Goal: Transaction & Acquisition: Purchase product/service

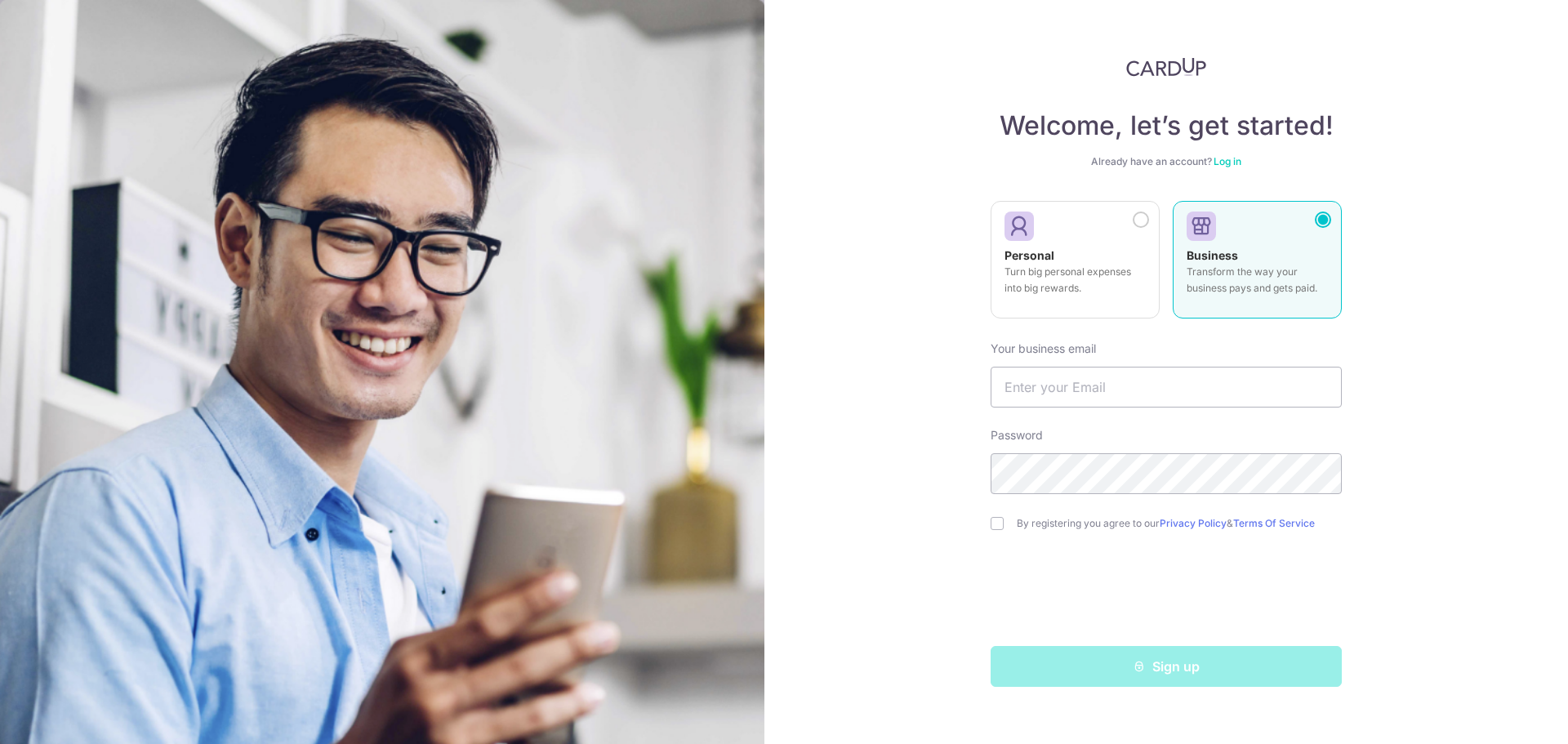
click at [1092, 267] on p "Turn big personal expenses into big rewards." at bounding box center [1075, 280] width 141 height 33
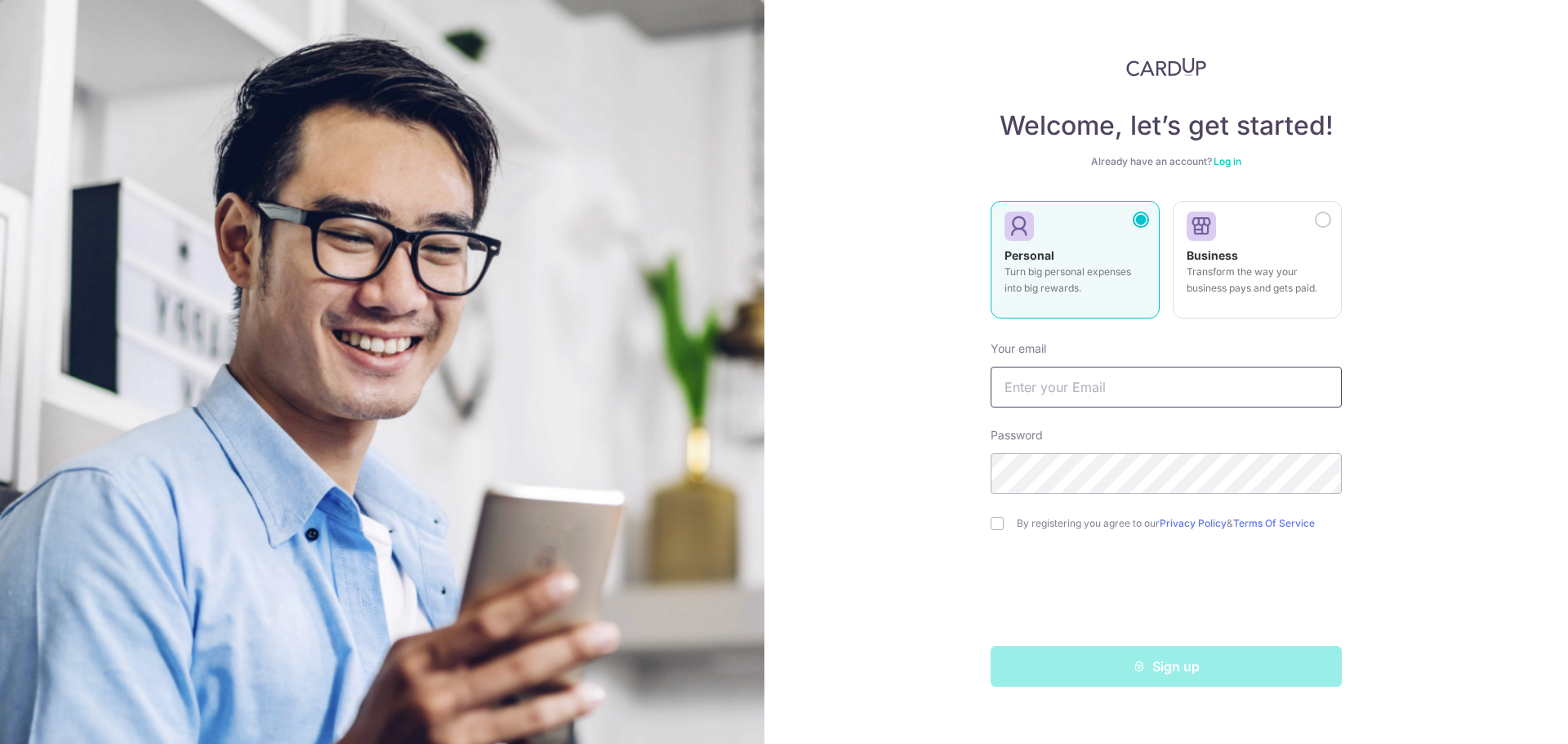
click at [1095, 384] on input "text" at bounding box center [1167, 388] width 352 height 41
type input "eehian123@gmail.com"
drag, startPoint x: 961, startPoint y: 553, endPoint x: 975, endPoint y: 547, distance: 15.2
click at [961, 553] on div "Welcome, let’s get started! Already have an account? Log in Personal Turn big p…" at bounding box center [1166, 372] width 804 height 744
click at [737, 484] on section "Welcome, let’s get started! Already have an account? Log in Personal Turn big p…" at bounding box center [784, 372] width 1568 height 744
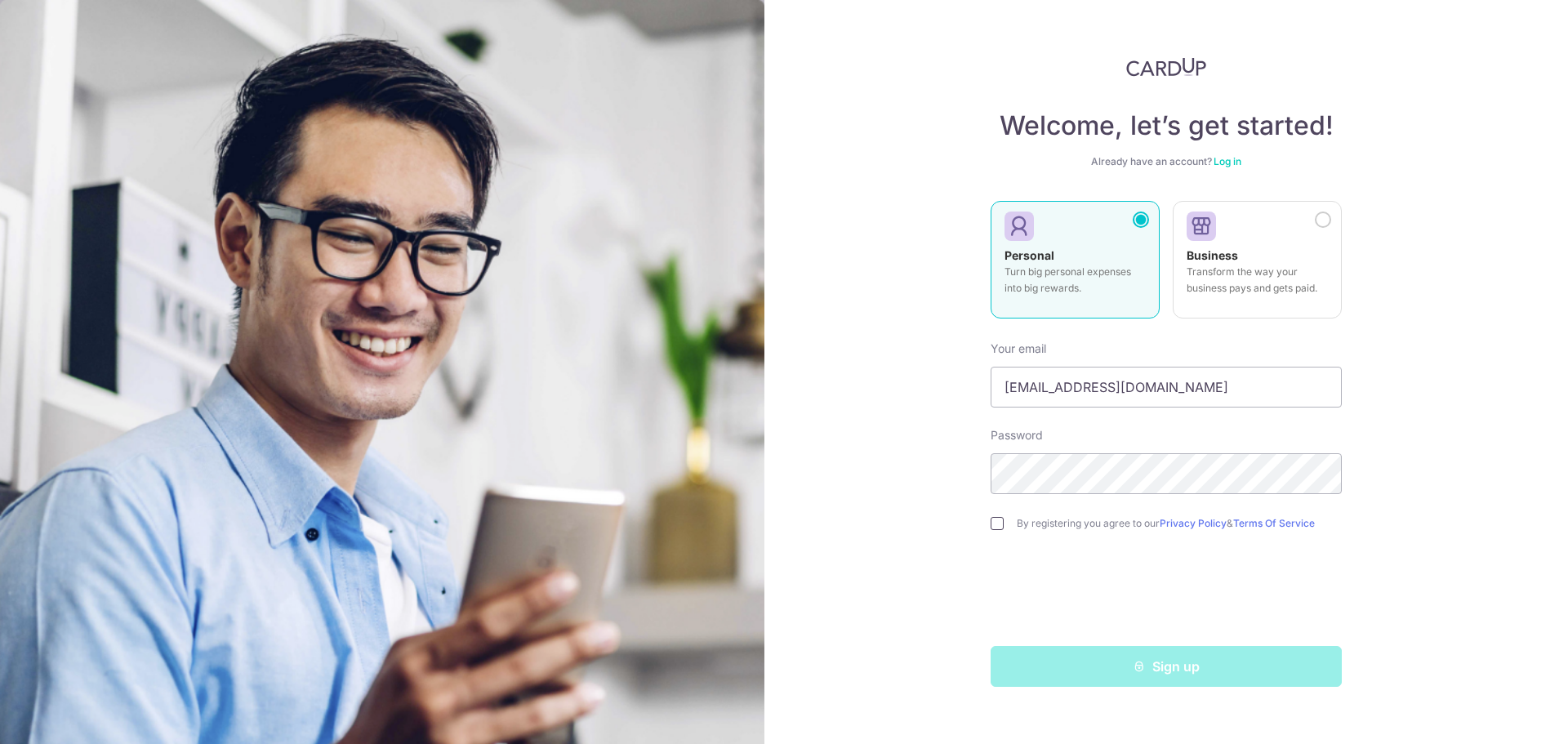
click at [991, 525] on input "checkbox" at bounding box center [997, 523] width 13 height 13
checkbox input "true"
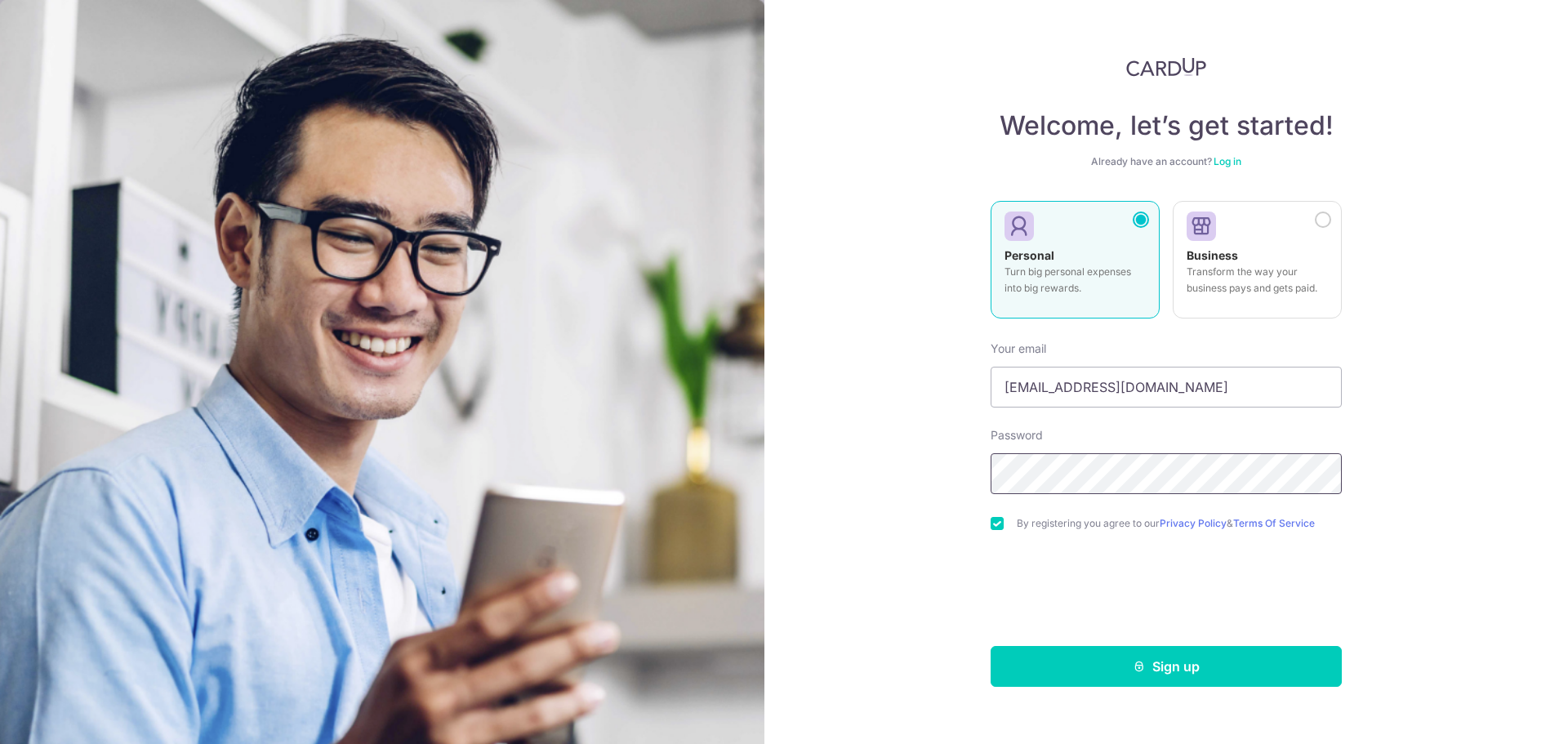
click at [889, 457] on div "Welcome, let’s get started! Already have an account? Log in Personal Turn big p…" at bounding box center [1166, 372] width 804 height 744
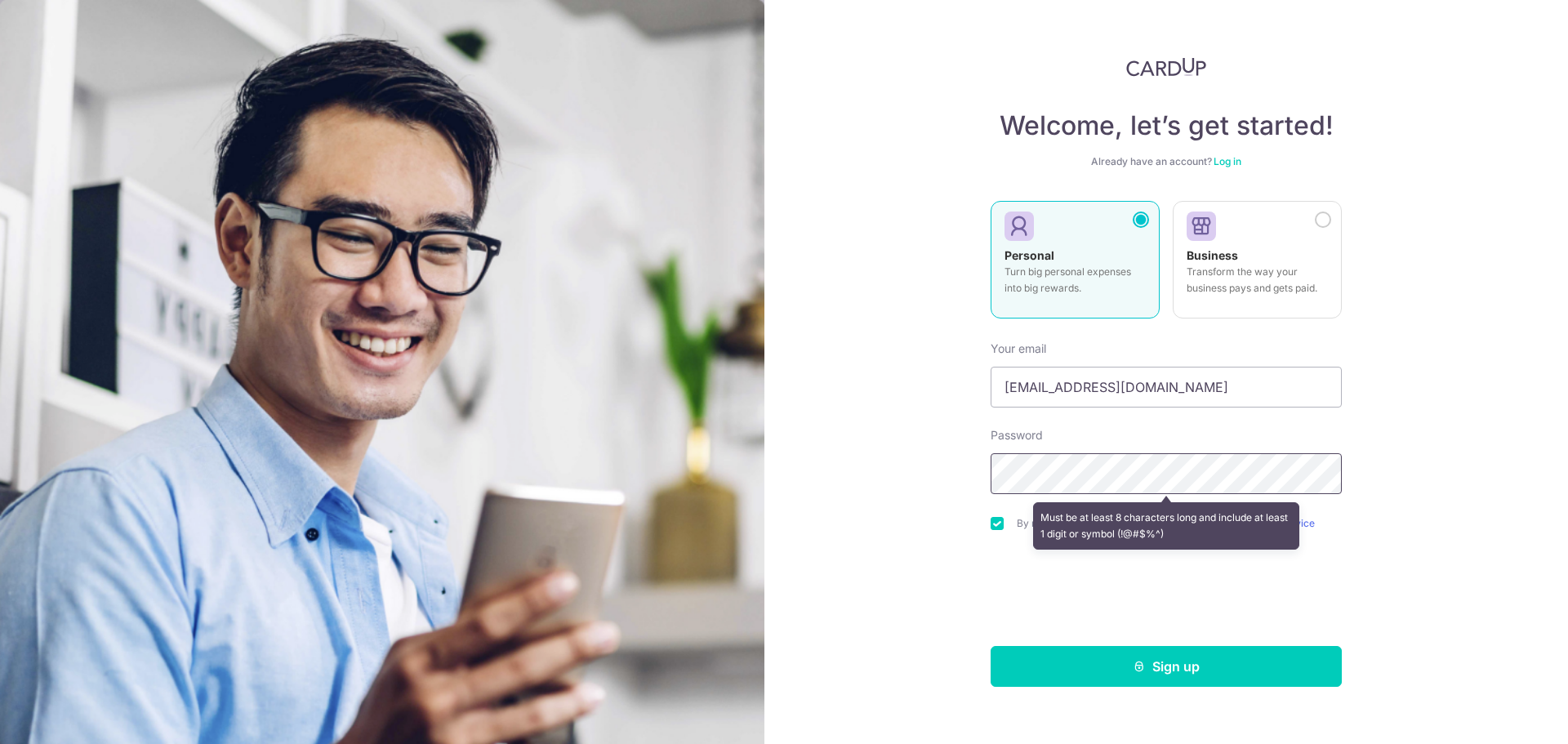
click at [647, 492] on section "Welcome, let’s get started! Already have an account? Log in Personal Turn big p…" at bounding box center [784, 372] width 1568 height 744
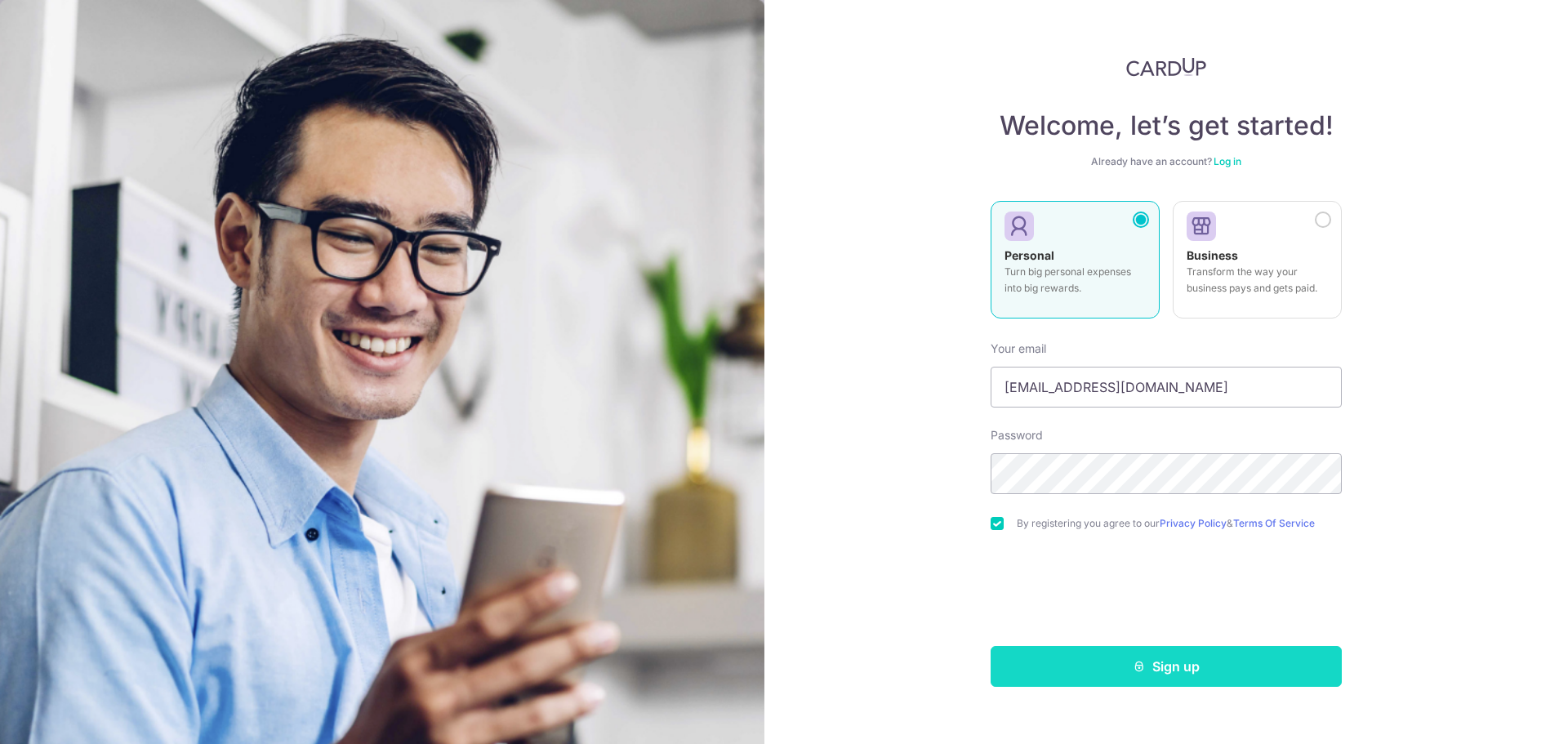
click at [1172, 670] on button "Sign up" at bounding box center [1167, 666] width 352 height 41
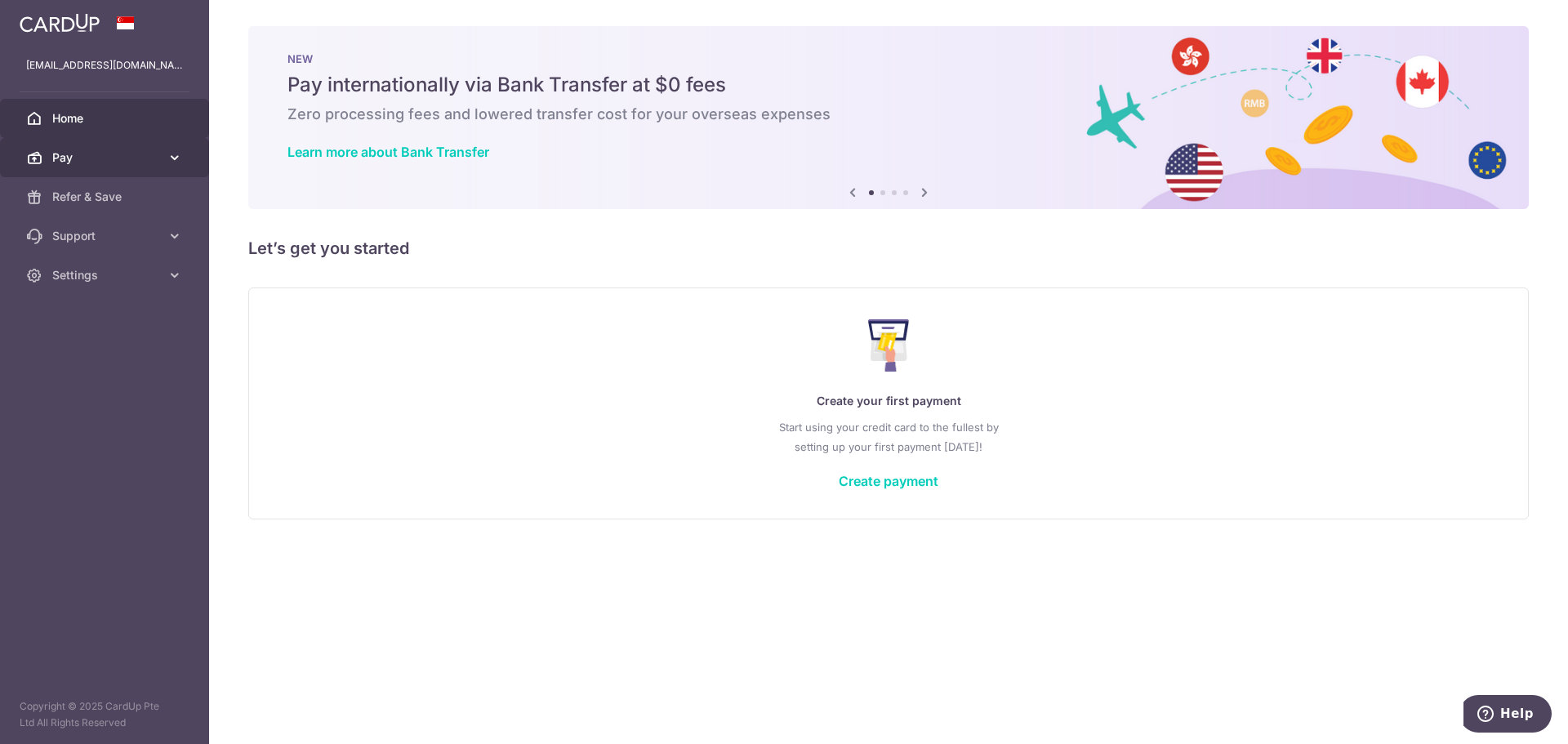
click at [172, 159] on icon at bounding box center [175, 158] width 16 height 16
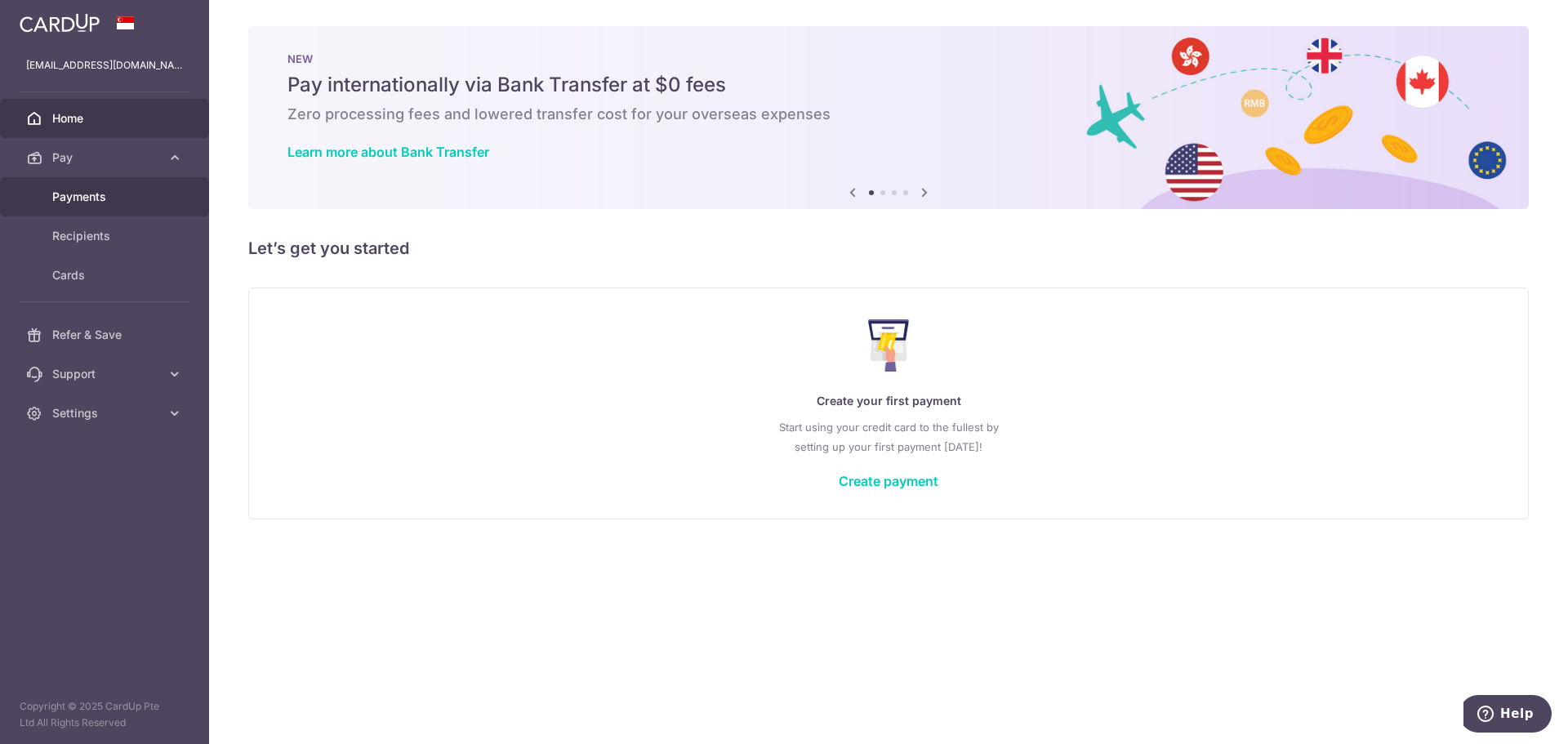
click at [123, 206] on link "Payments" at bounding box center [105, 197] width 209 height 39
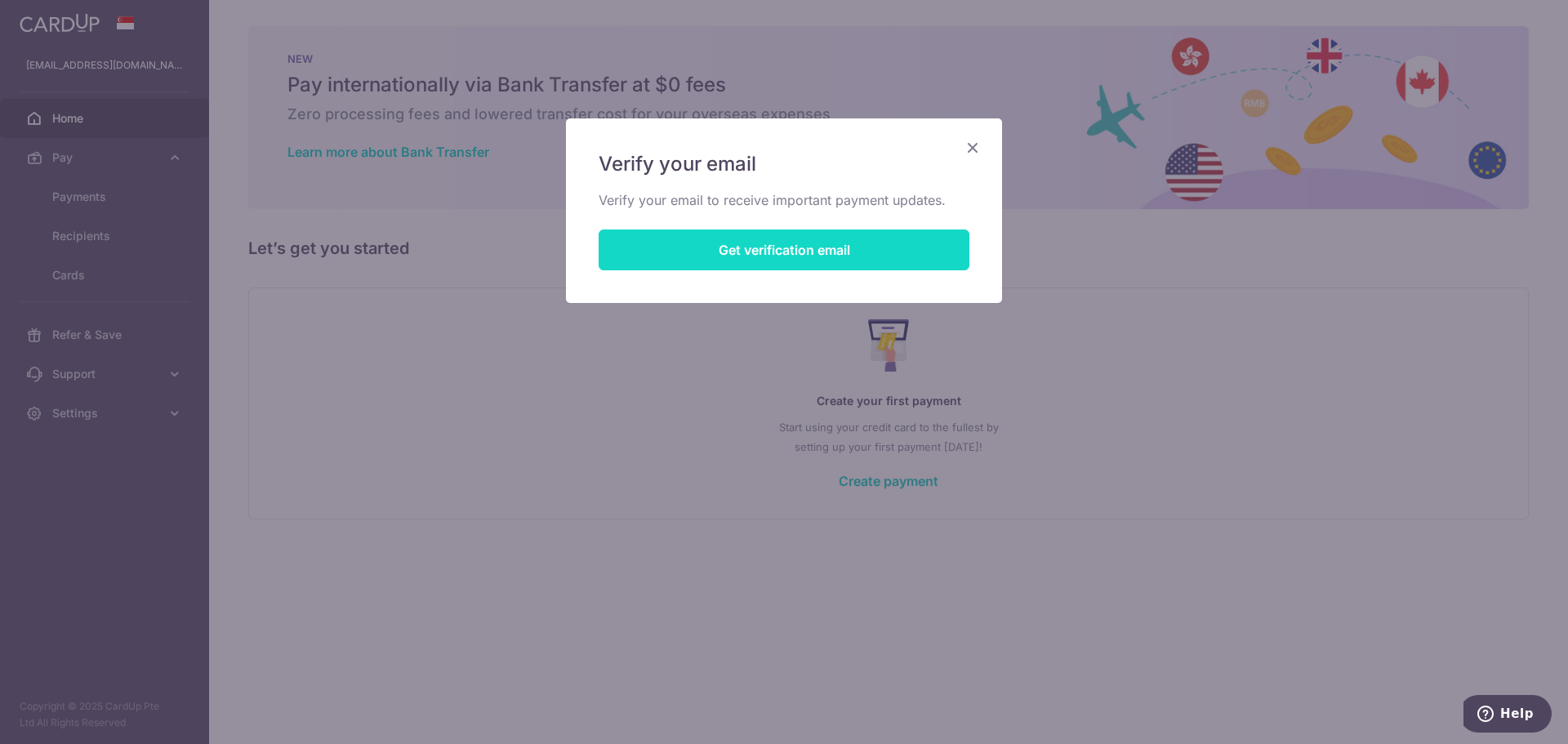
click at [735, 247] on button "Get verification email" at bounding box center [784, 250] width 371 height 41
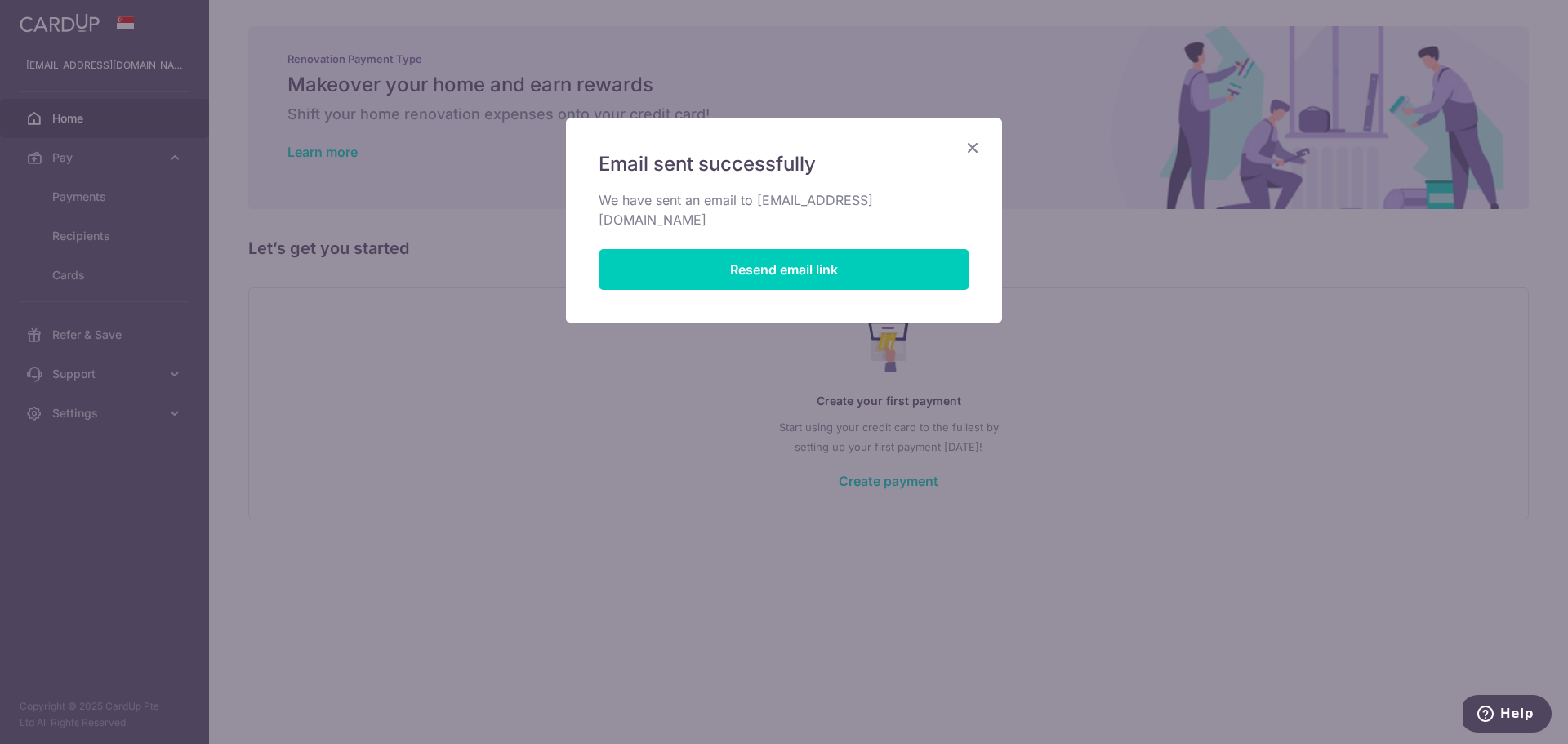
click at [739, 356] on div "Email sent successfully We have sent an email to eehian123@gmail.com Resend ema…" at bounding box center [784, 372] width 1568 height 744
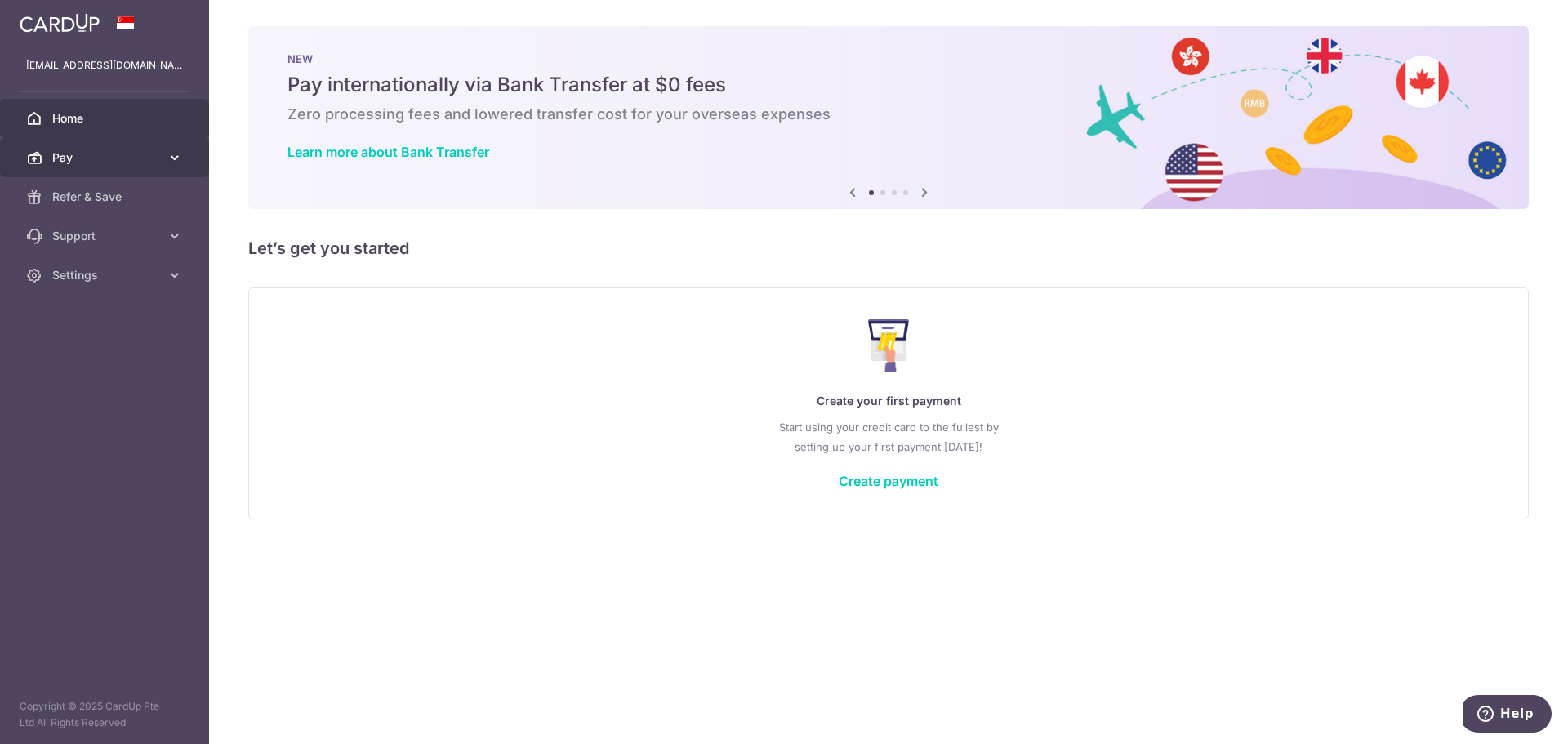
click at [92, 159] on span "Pay" at bounding box center [106, 158] width 108 height 16
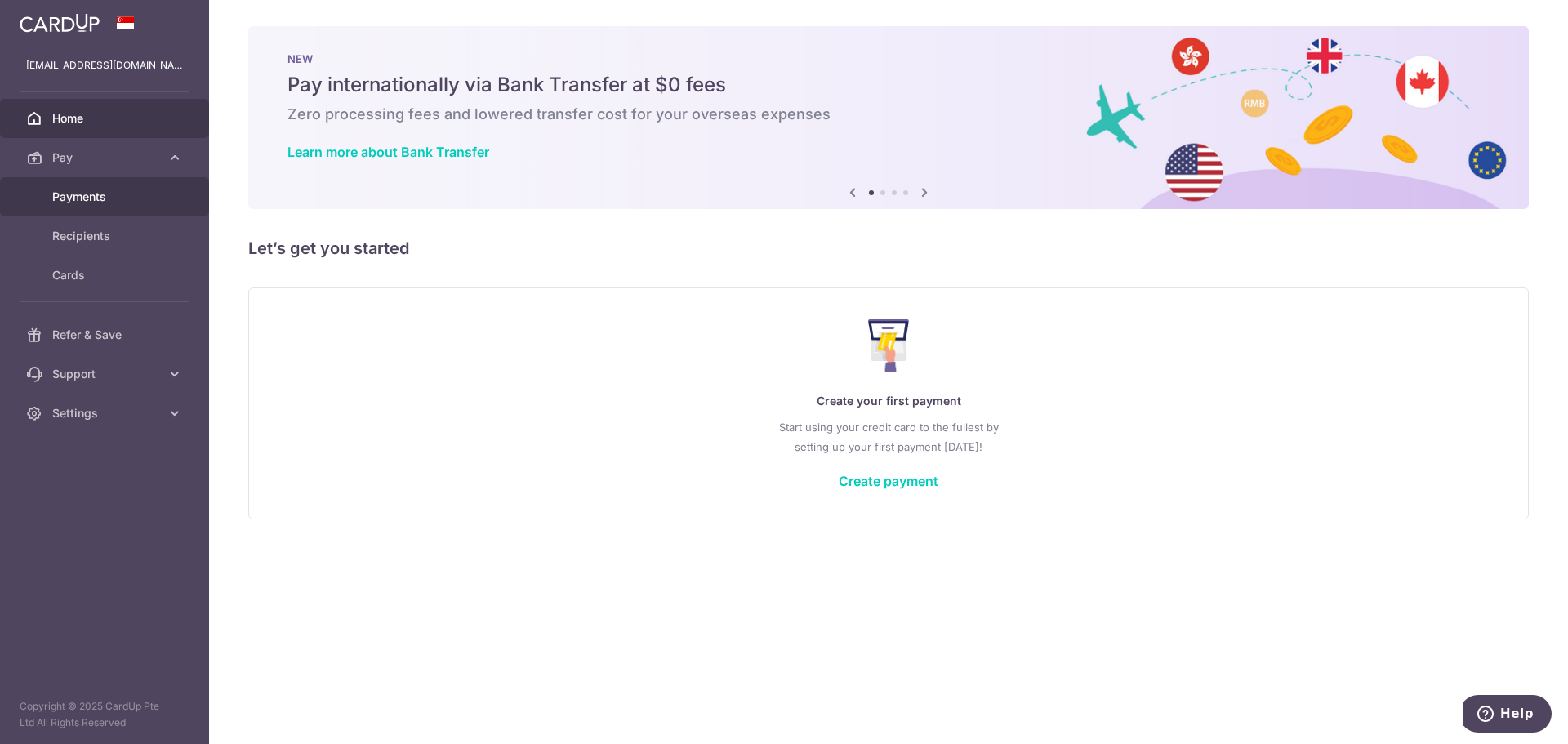
click at [111, 216] on link "Payments" at bounding box center [105, 197] width 209 height 39
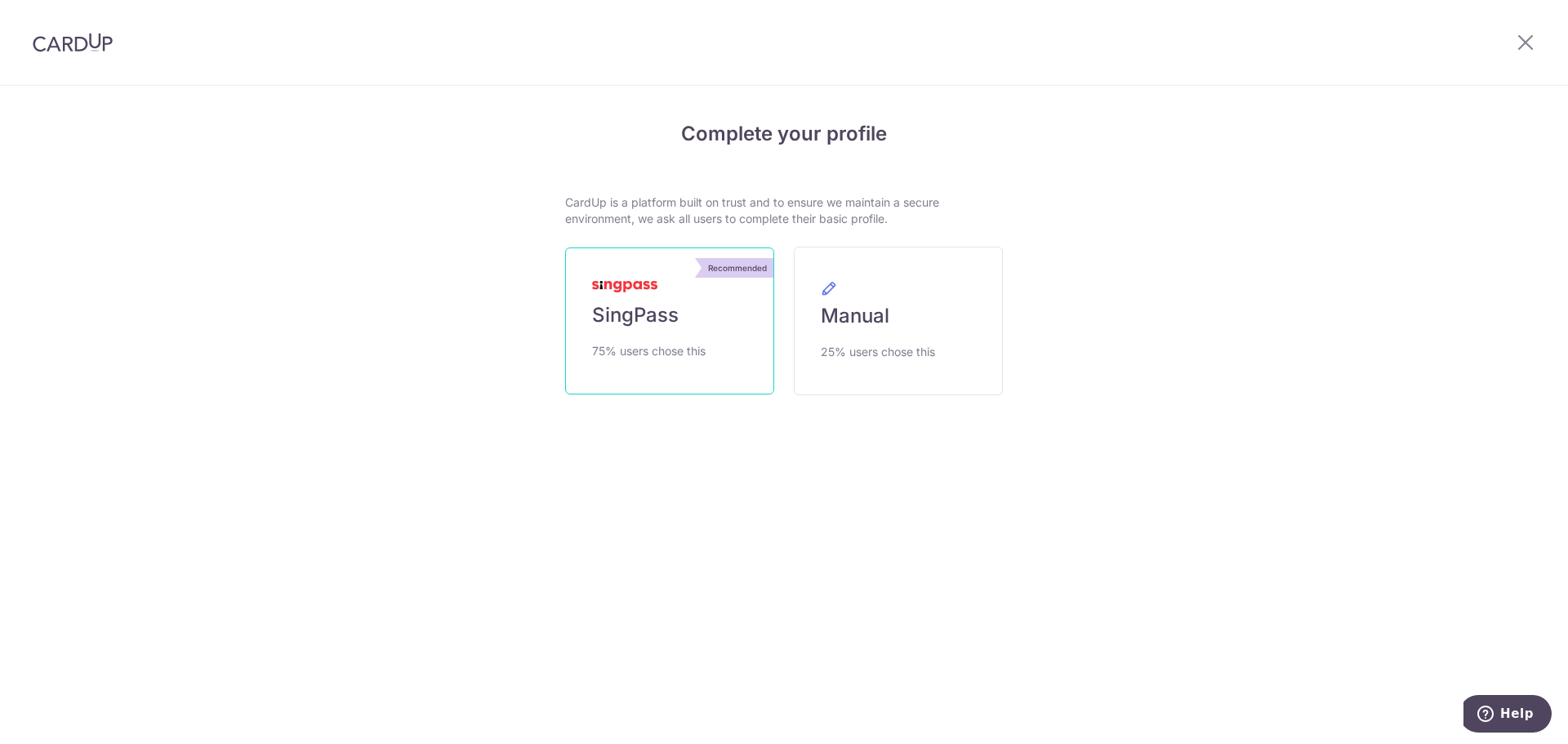
click at [731, 318] on link "Recommended SingPass 75% users chose this" at bounding box center [670, 321] width 209 height 147
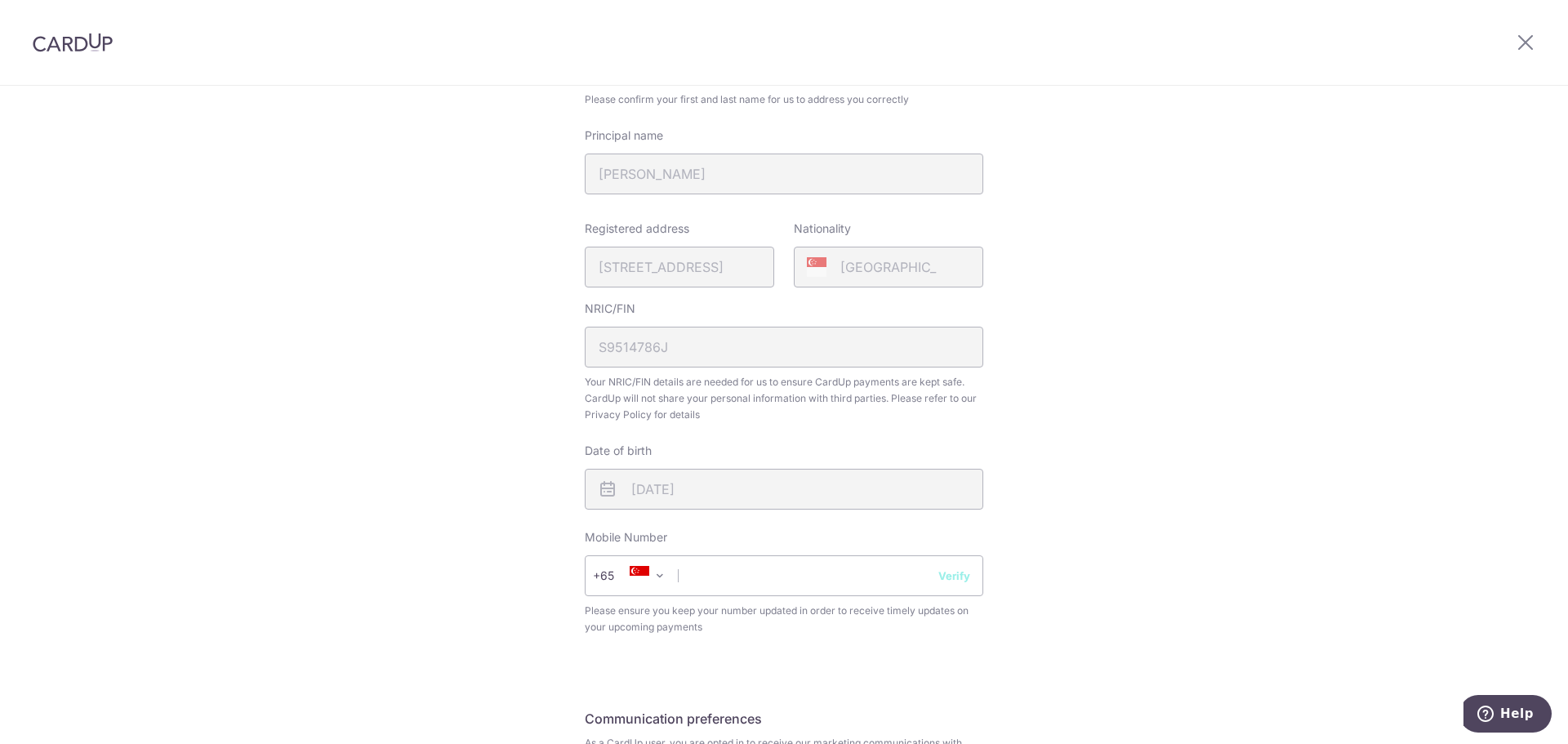
scroll to position [327, 0]
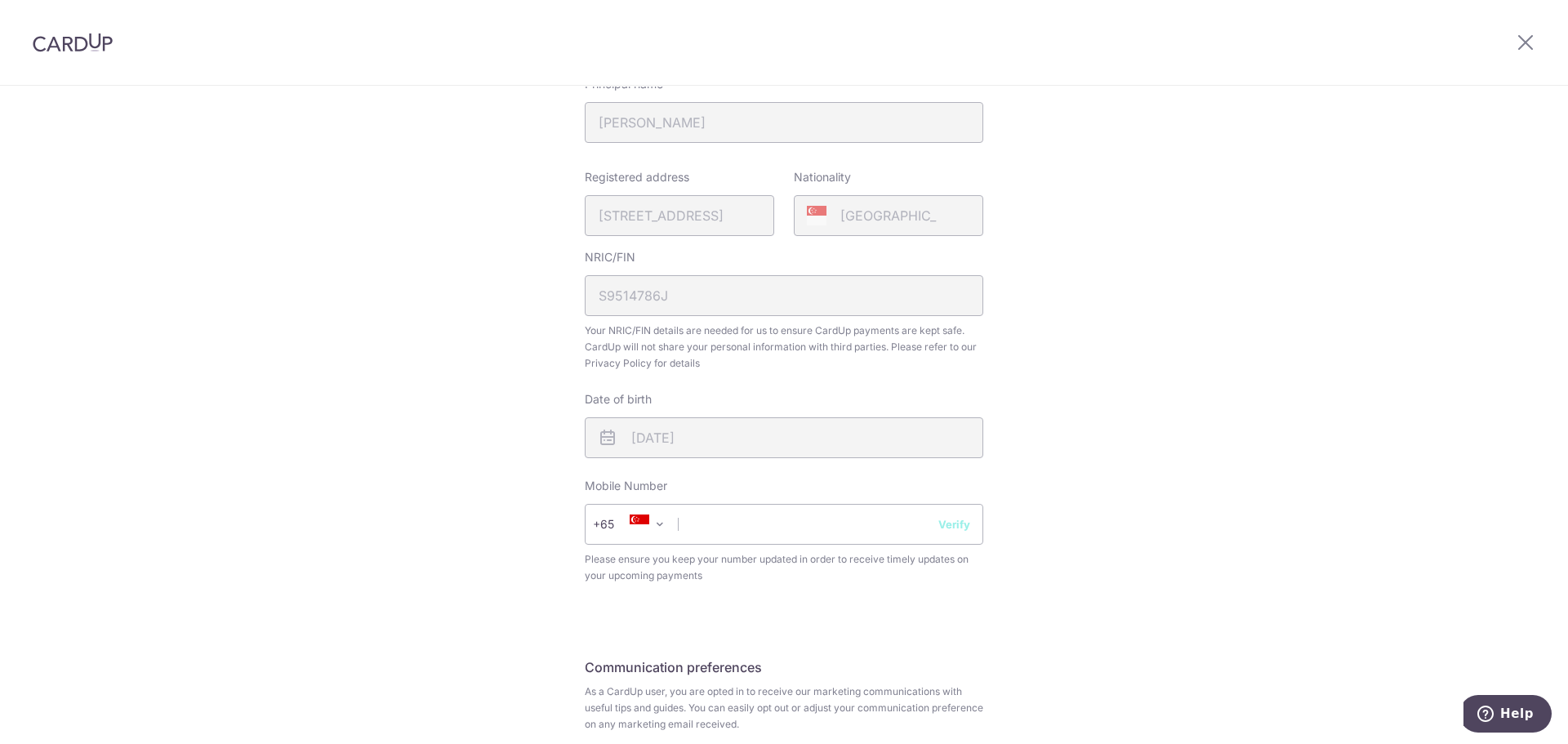
click at [750, 563] on span "Please ensure you keep your number updated in order to receive timely updates o…" at bounding box center [783, 567] width 398 height 33
click at [754, 538] on input "text" at bounding box center [783, 524] width 398 height 41
type input "96520601"
click at [1007, 526] on div "Review your details Your Details Please provide your full name as per your NRIC…" at bounding box center [784, 321] width 1568 height 1123
click at [977, 519] on input "96520601" at bounding box center [783, 524] width 398 height 41
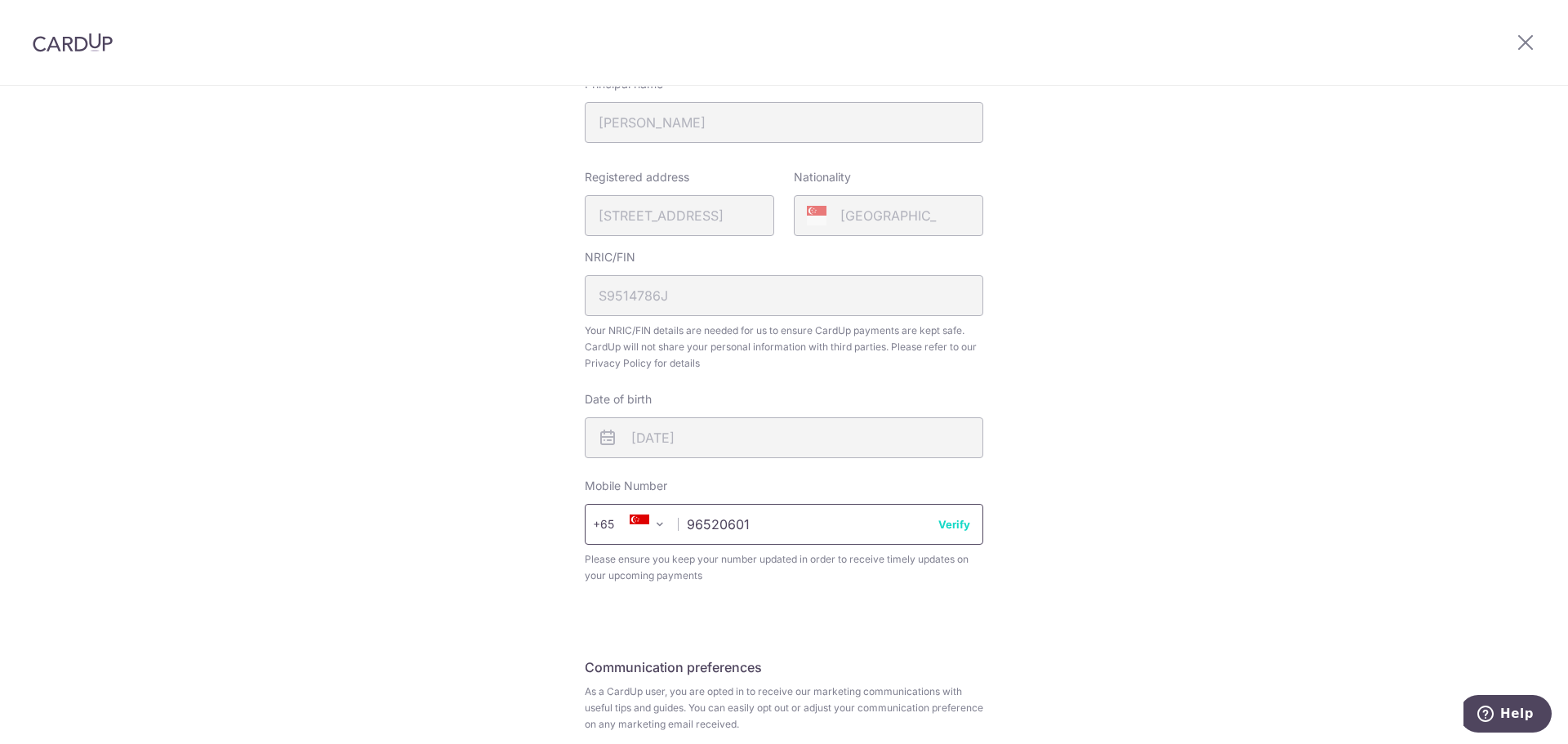
click at [962, 533] on input "96520601" at bounding box center [783, 524] width 398 height 41
click at [954, 525] on button "Verify" at bounding box center [954, 524] width 32 height 16
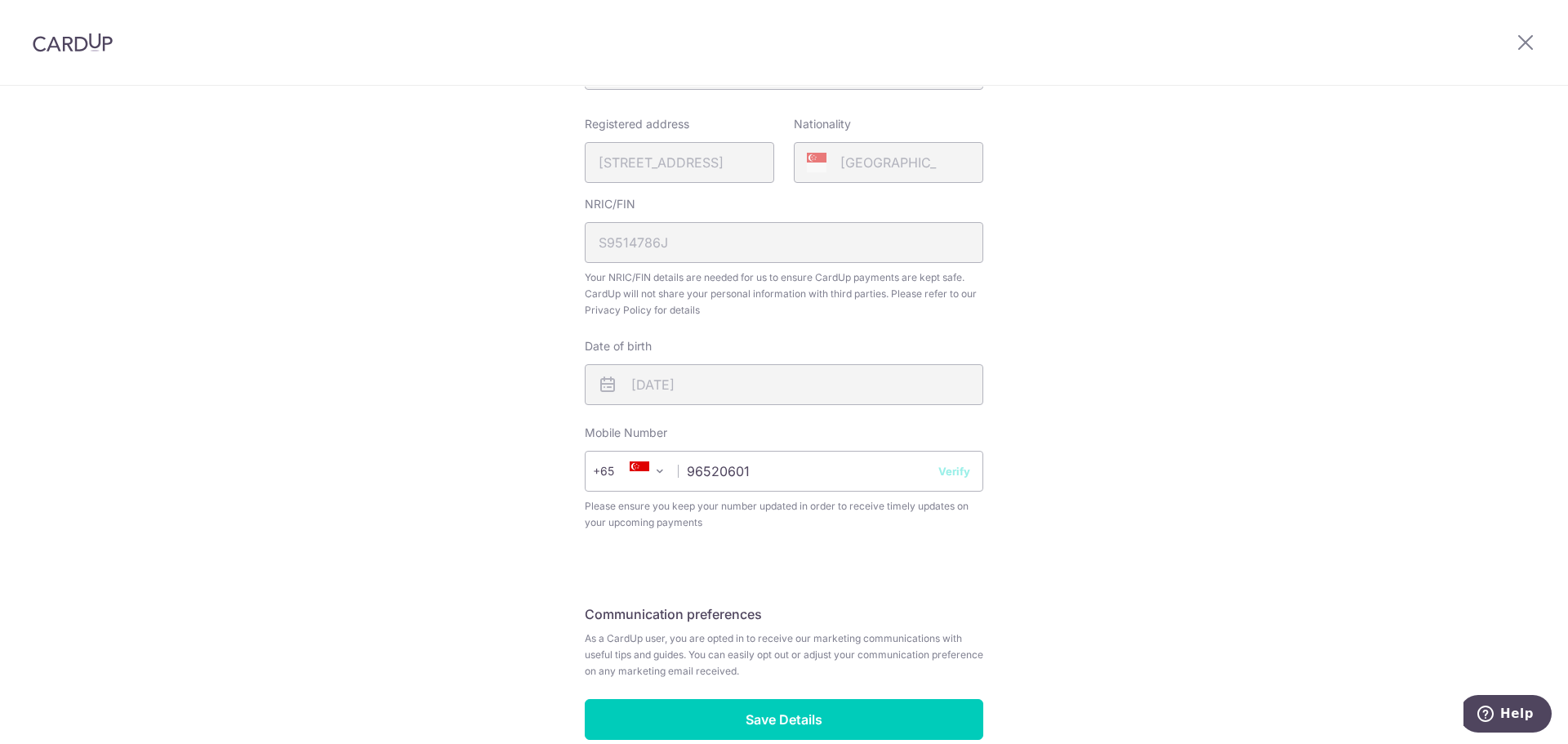
scroll to position [465, 0]
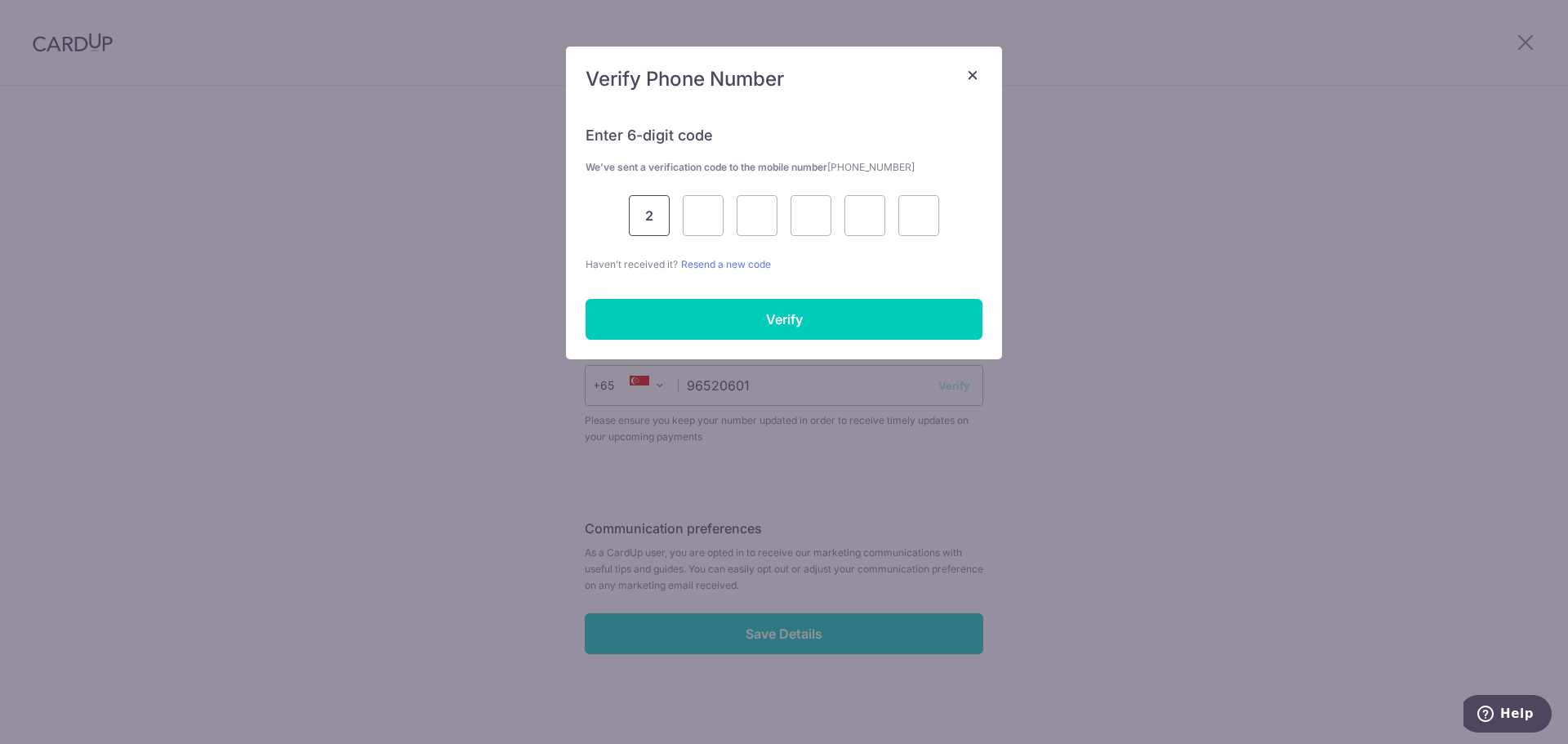
type input "2"
click at [632, 215] on input "2" at bounding box center [649, 216] width 41 height 41
type input "2"
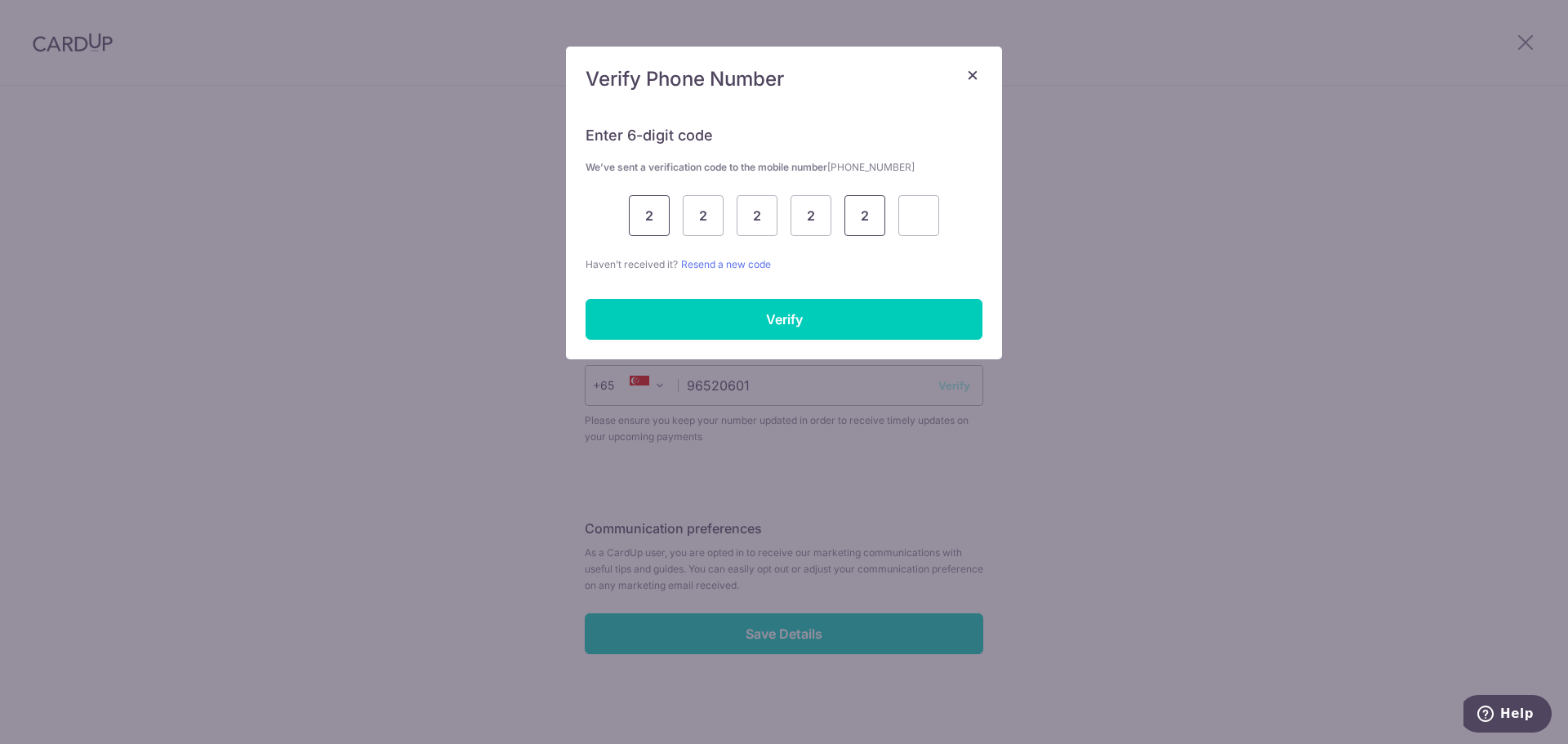
type input "2"
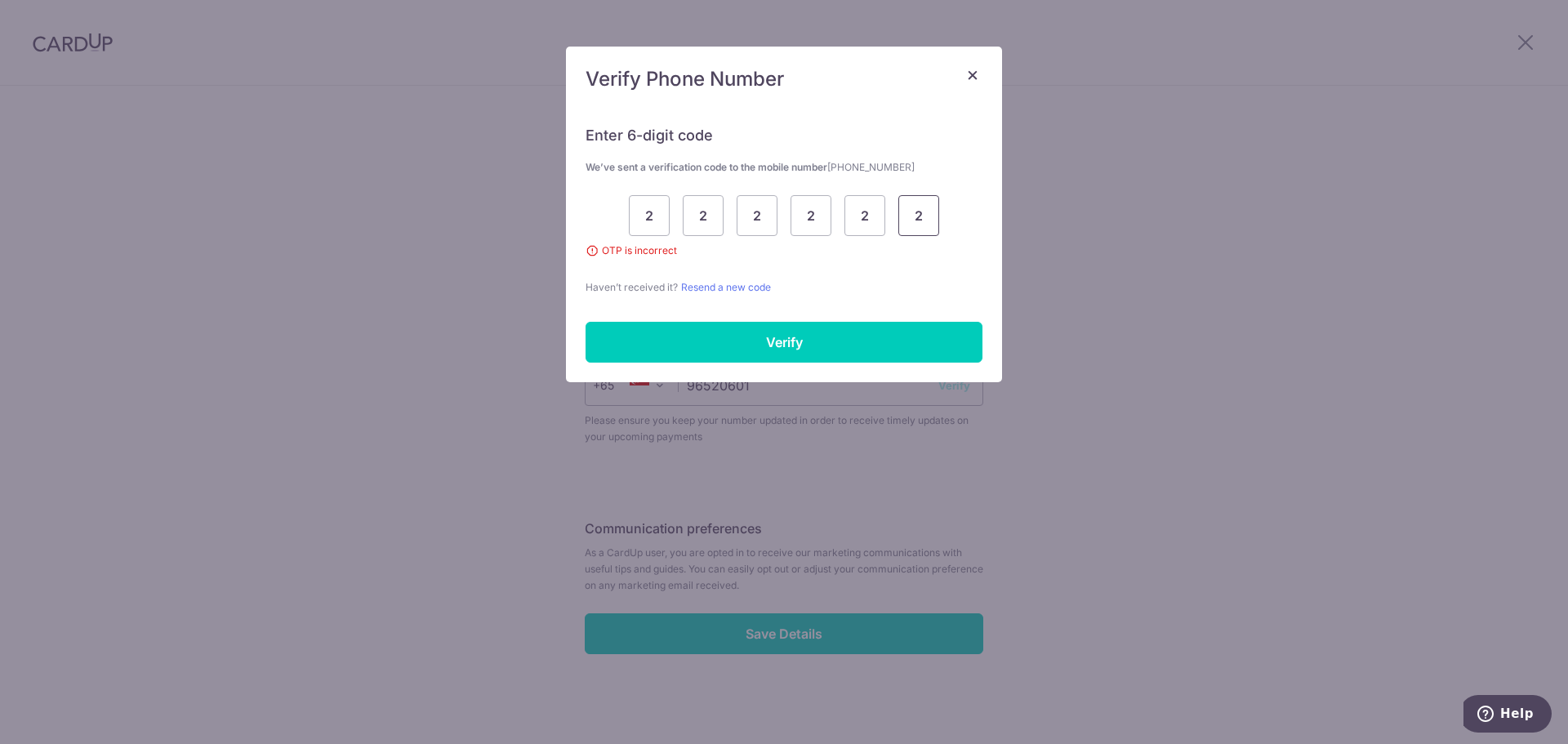
click at [912, 214] on input "2" at bounding box center [919, 216] width 41 height 41
drag, startPoint x: 922, startPoint y: 218, endPoint x: 396, endPoint y: 212, distance: 526.0
click at [396, 212] on div "× Verify Phone Number Enter 6-digit code We’ve sent a verification code to the …" at bounding box center [784, 372] width 1568 height 744
click at [948, 215] on div "2 2 2 2 2 2" at bounding box center [783, 216] width 396 height 41
click at [898, 212] on input "2" at bounding box center [919, 216] width 41 height 41
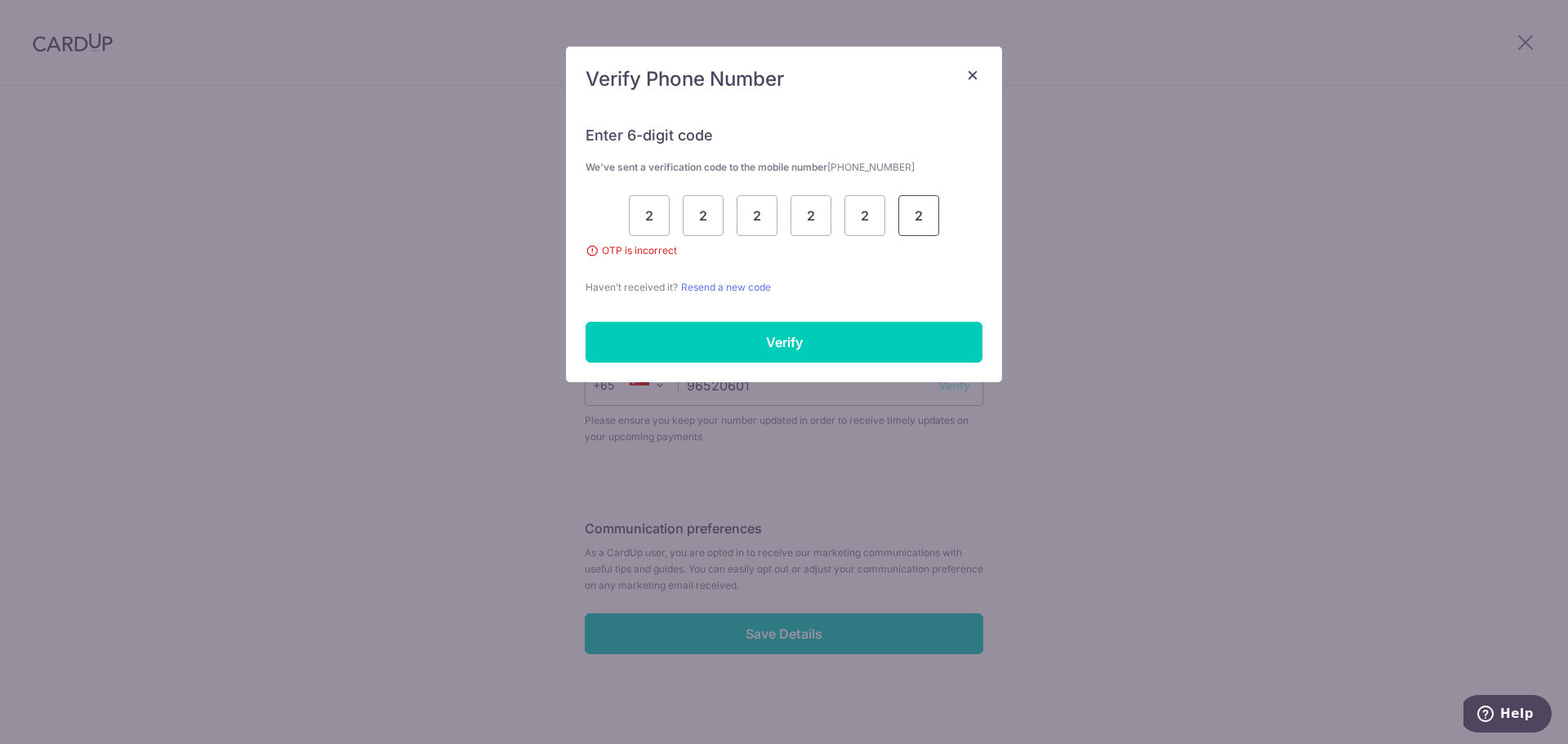
click at [925, 216] on input "2" at bounding box center [919, 216] width 41 height 41
type input "8"
type input "6"
type input "2"
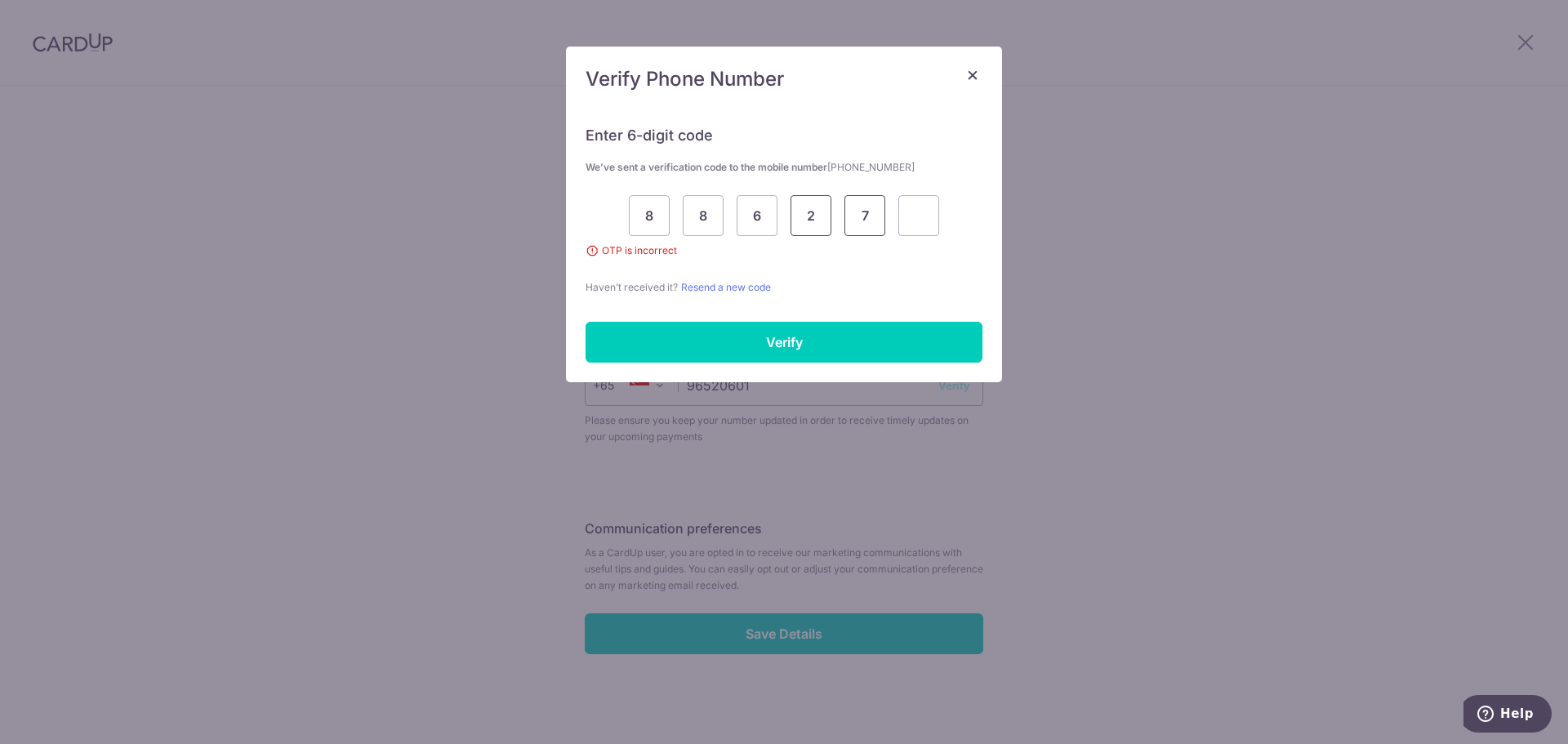
type input "7"
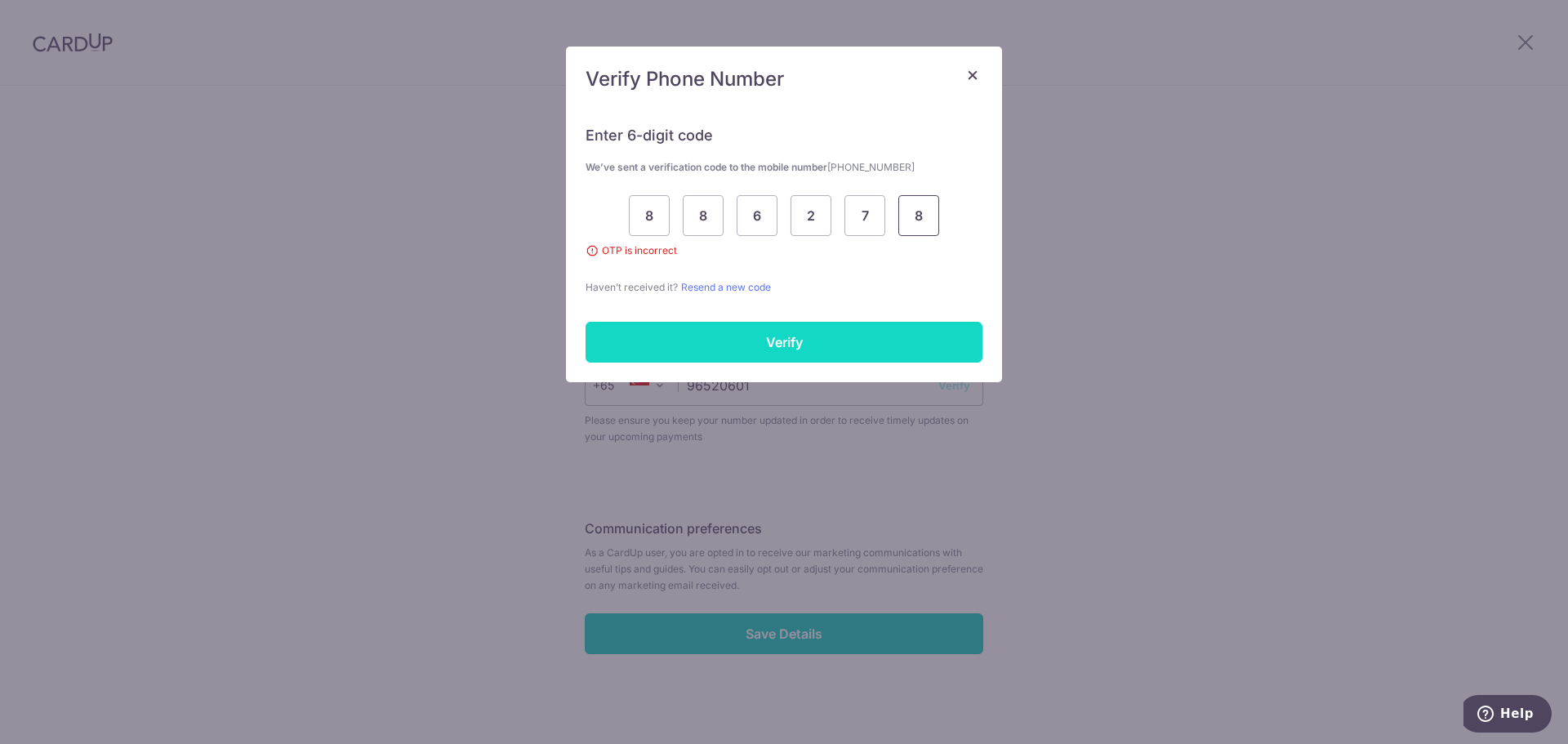
type input "8"
click at [892, 337] on input "Verify" at bounding box center [783, 343] width 396 height 41
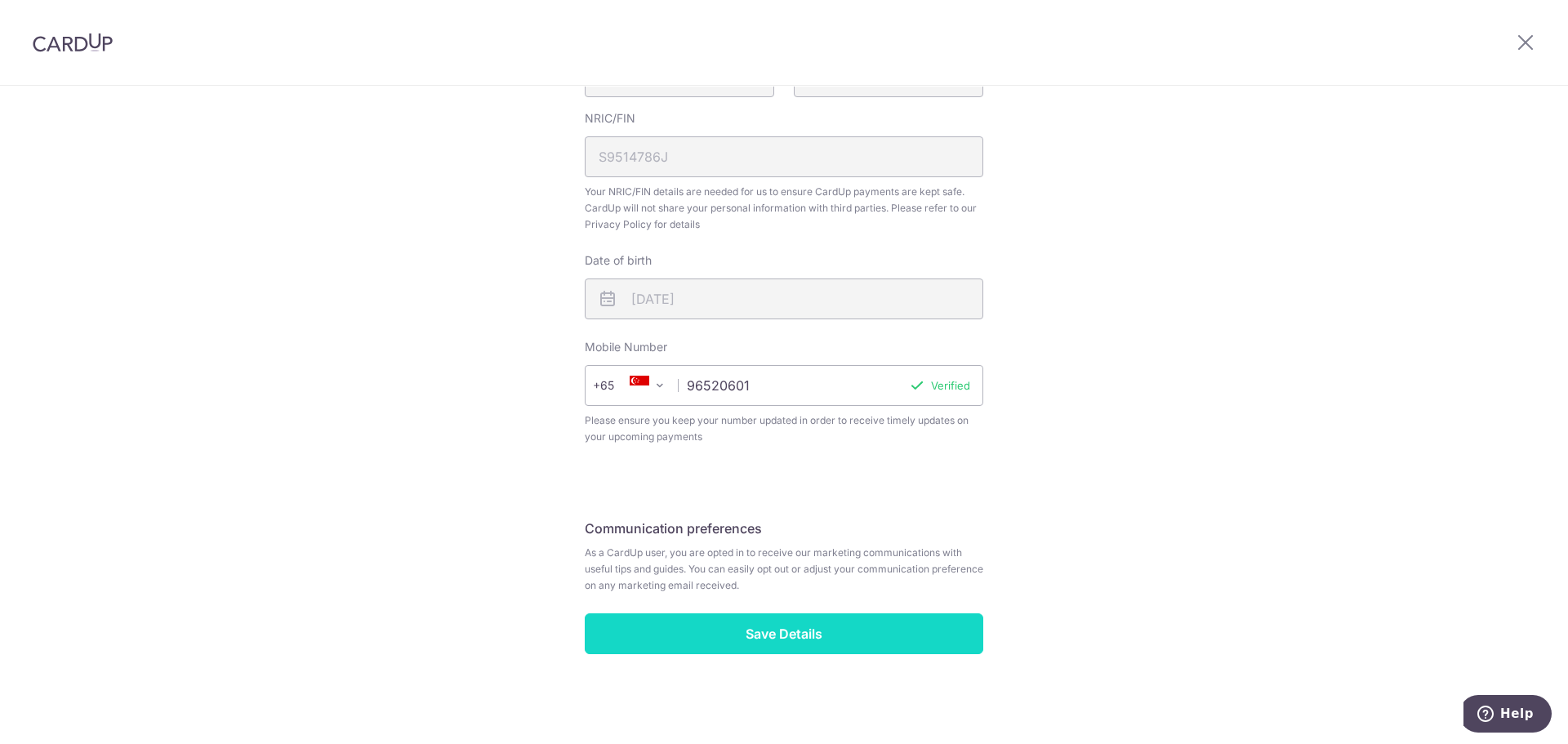
click at [884, 614] on input "Save Details" at bounding box center [783, 634] width 398 height 41
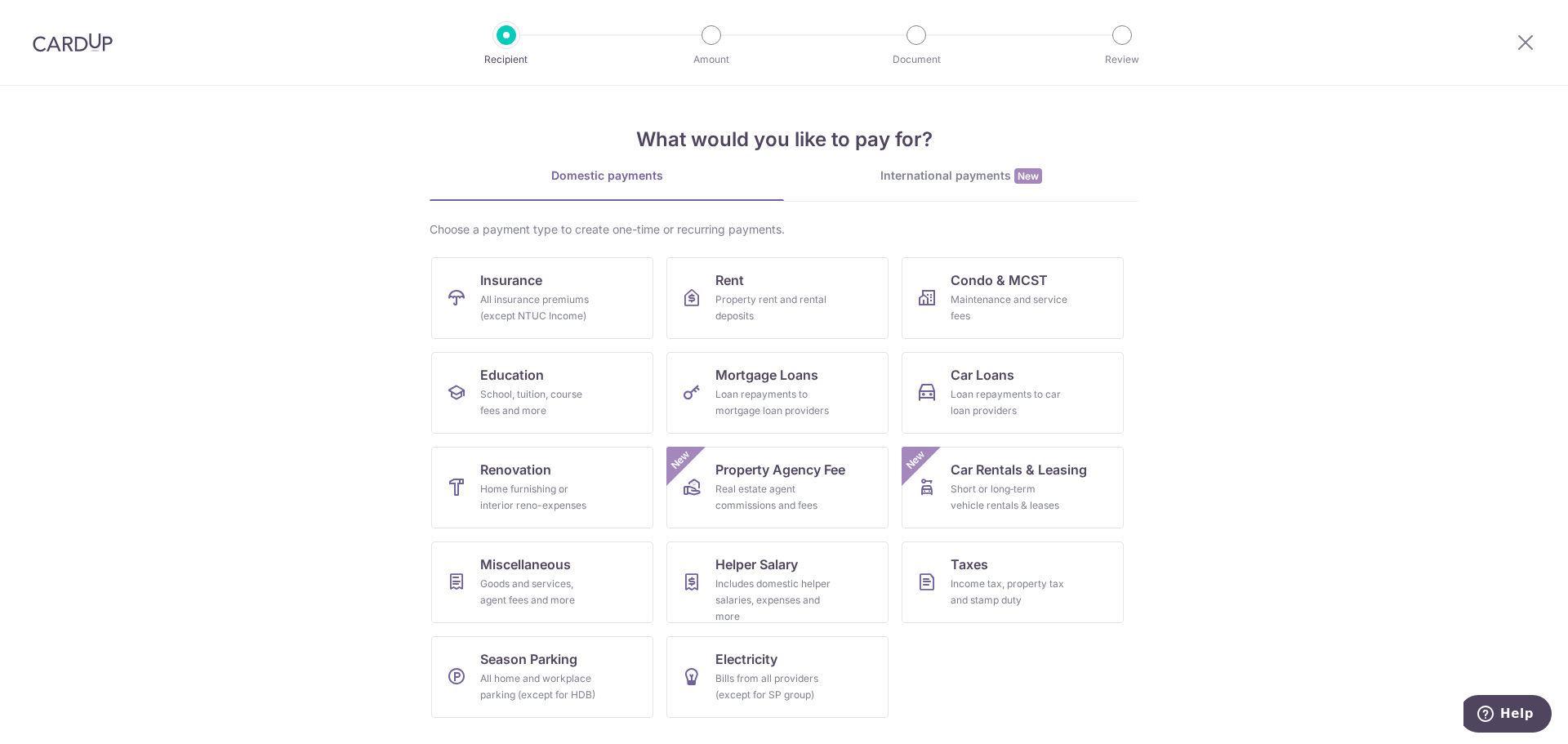
click at [285, 270] on section "What would you like to pay for? Domestic payments International payments New Ch…" at bounding box center [784, 415] width 1568 height 658
drag, startPoint x: 920, startPoint y: 694, endPoint x: 915, endPoint y: 662, distance: 32.4
click at [920, 694] on ul "Insurance All insurance premiums (except NTUC Income) Rent Property rent and re…" at bounding box center [783, 494] width 706 height 473
click at [567, 493] on div "Home furnishing or interior reno-expenses" at bounding box center [539, 497] width 118 height 33
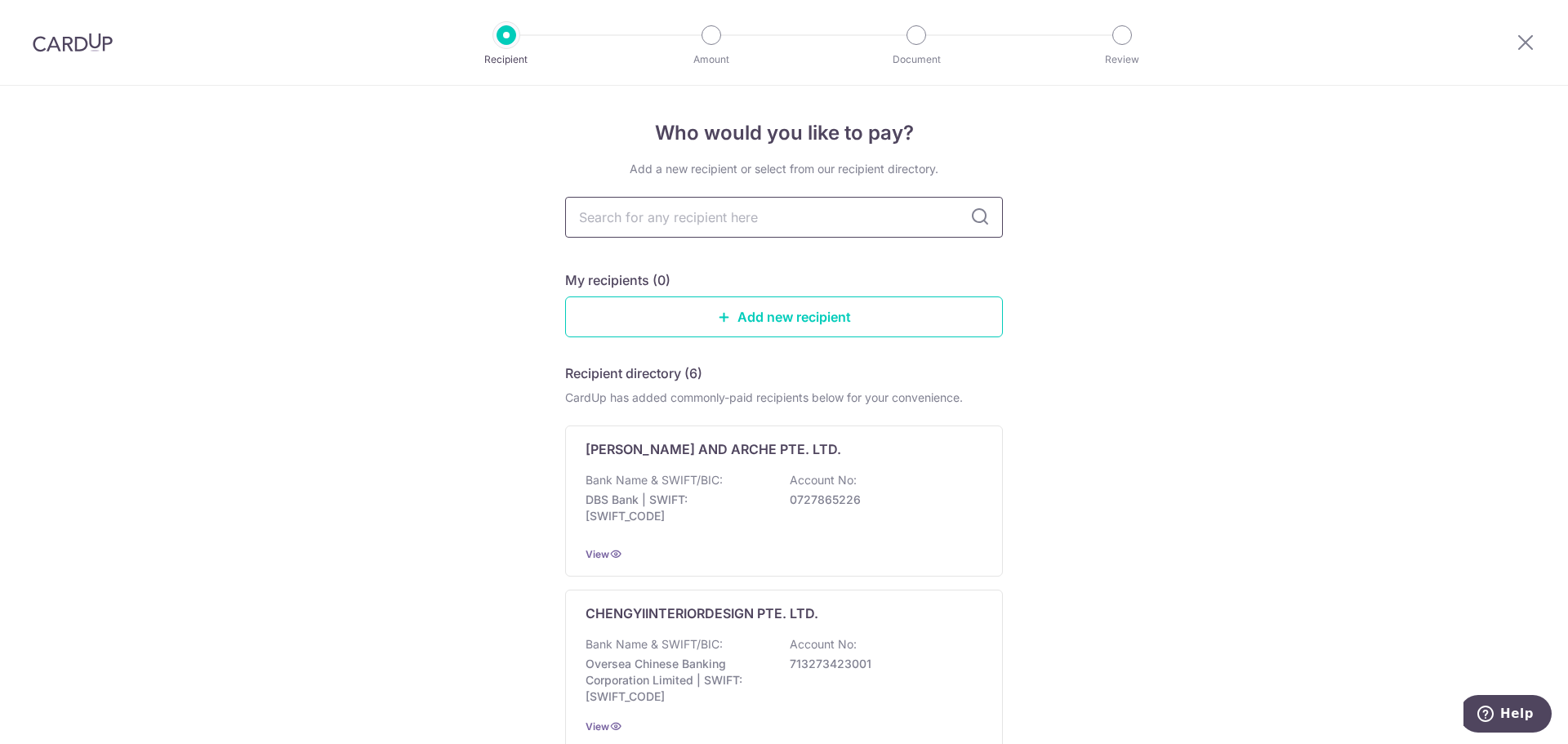
click at [682, 232] on input "text" at bounding box center [783, 217] width 437 height 41
type input "re"
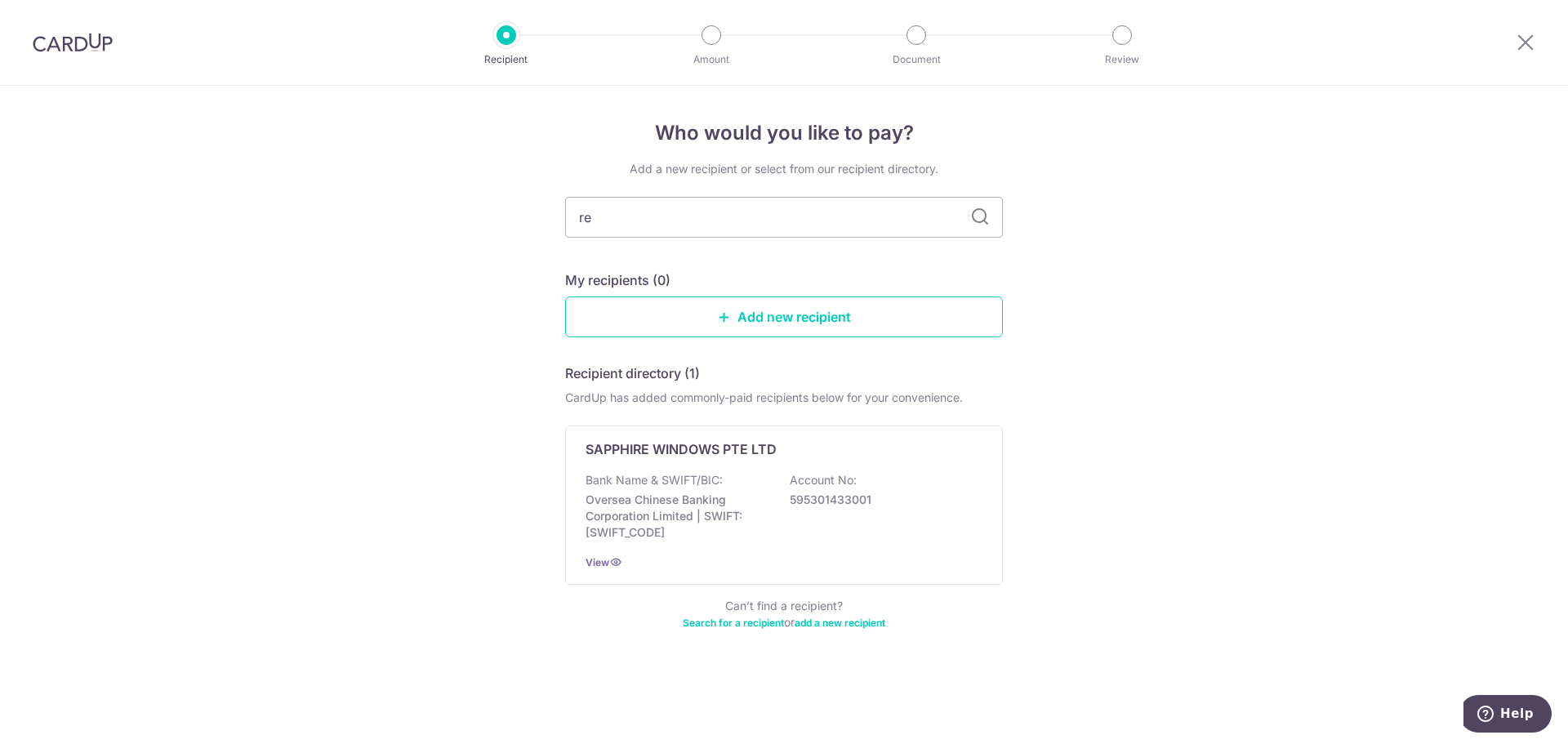
click at [1182, 383] on div "Who would you like to pay? Add a new recipient or select from our recipient dir…" at bounding box center [784, 415] width 1568 height 658
drag, startPoint x: 818, startPoint y: 222, endPoint x: 492, endPoint y: 248, distance: 327.0
click at [492, 248] on div "Who would you like to pay? Add a new recipient or select from our recipient dir…" at bounding box center [784, 415] width 1568 height 658
type input "abs"
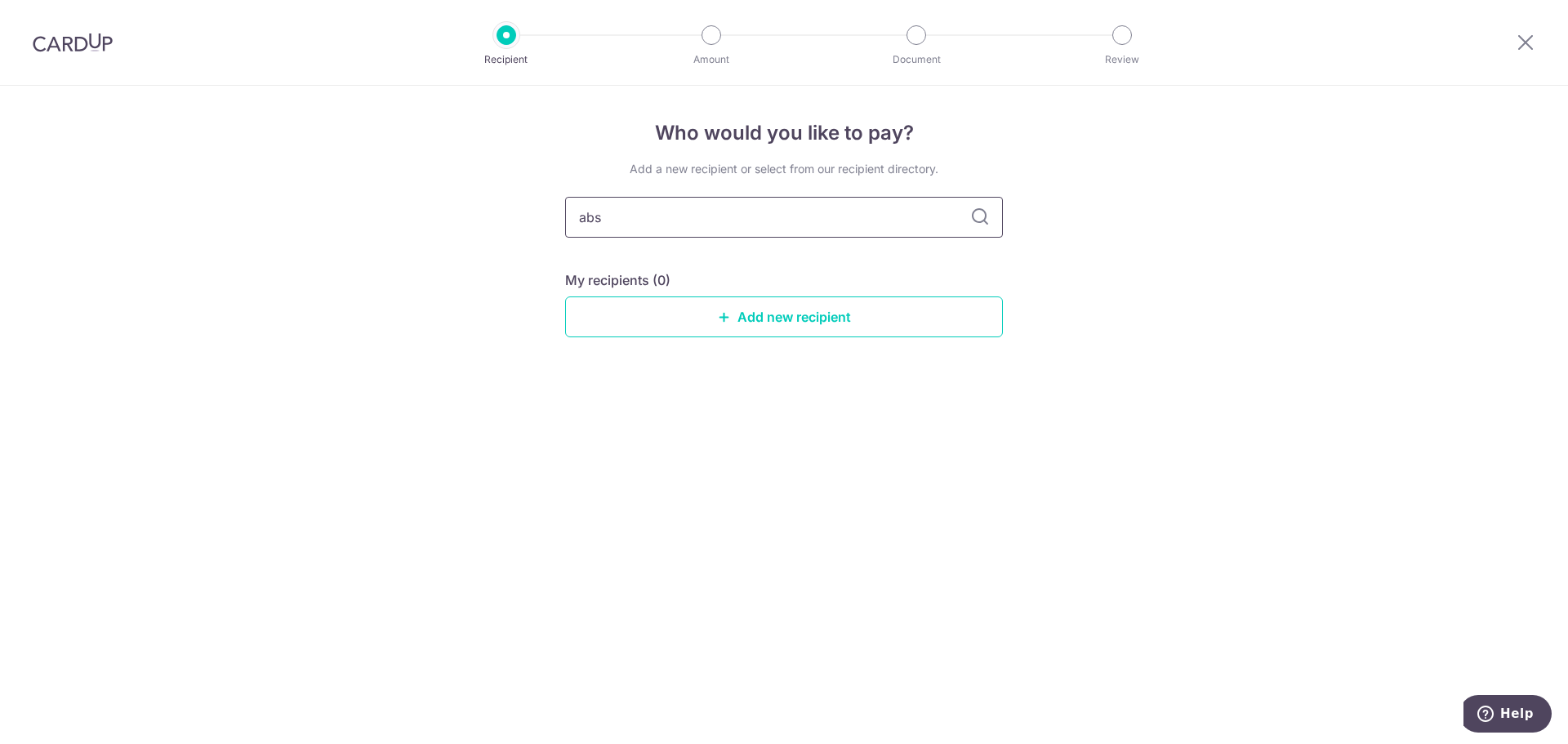
click at [669, 231] on input "abs" at bounding box center [783, 217] width 437 height 41
click at [670, 231] on input "abs" at bounding box center [783, 217] width 437 height 41
drag, startPoint x: 1481, startPoint y: 378, endPoint x: 1554, endPoint y: 391, distance: 74.1
click at [1485, 378] on div "Who would you like to pay? Add a new recipient or select from our recipient dir…" at bounding box center [784, 415] width 1568 height 658
